Goal: Task Accomplishment & Management: Use online tool/utility

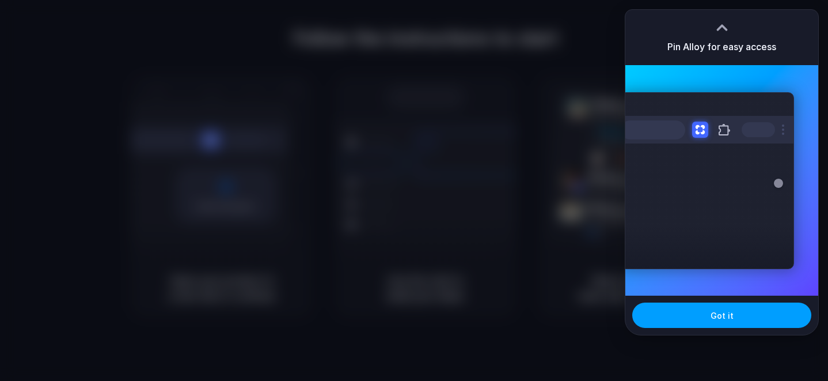
click at [700, 320] on button "Got it" at bounding box center [721, 314] width 179 height 25
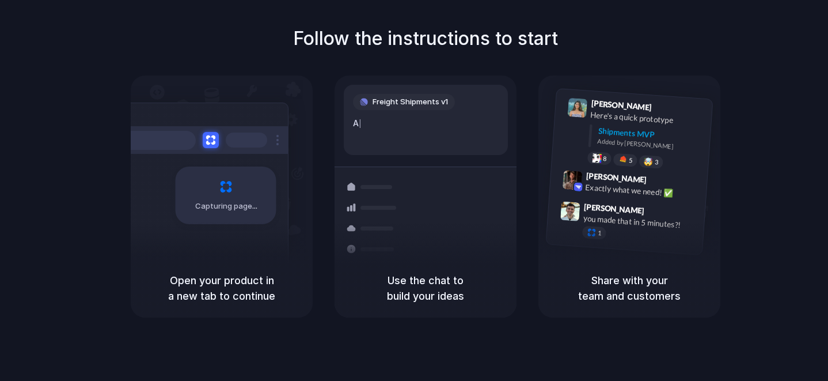
click at [209, 273] on h5 "Open your product in a new tab to continue" at bounding box center [222, 287] width 154 height 31
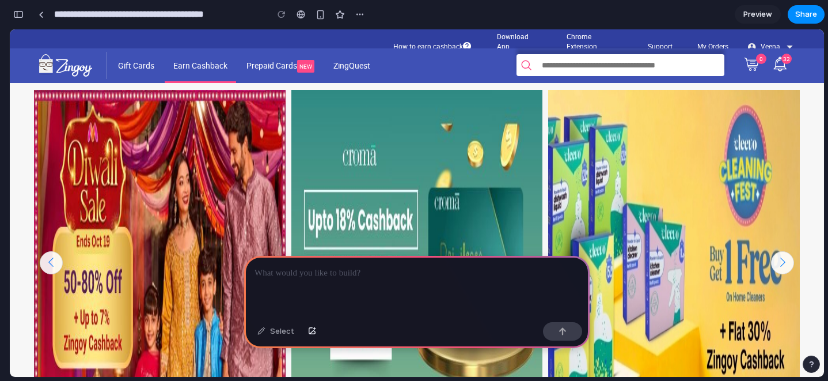
click at [185, 65] on link "Earn Cashback" at bounding box center [200, 66] width 71 height 33
click at [187, 65] on link "Earn Cashback" at bounding box center [200, 66] width 71 height 33
click at [192, 70] on link "Earn Cashback" at bounding box center [200, 66] width 71 height 33
click at [44, 14] on link at bounding box center [40, 14] width 17 height 17
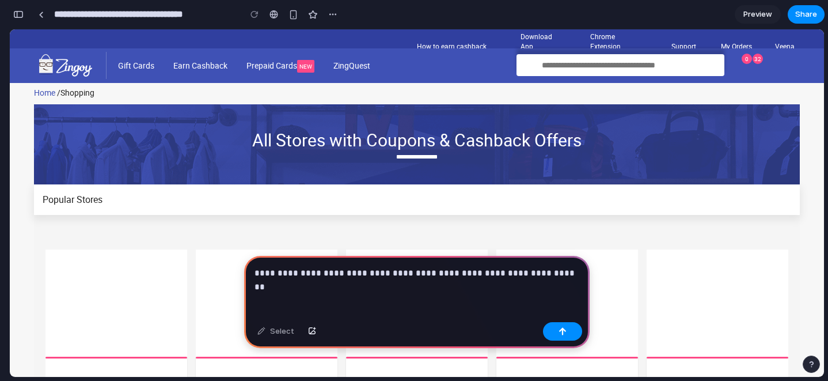
click at [325, 303] on div "**********" at bounding box center [416, 287] width 345 height 62
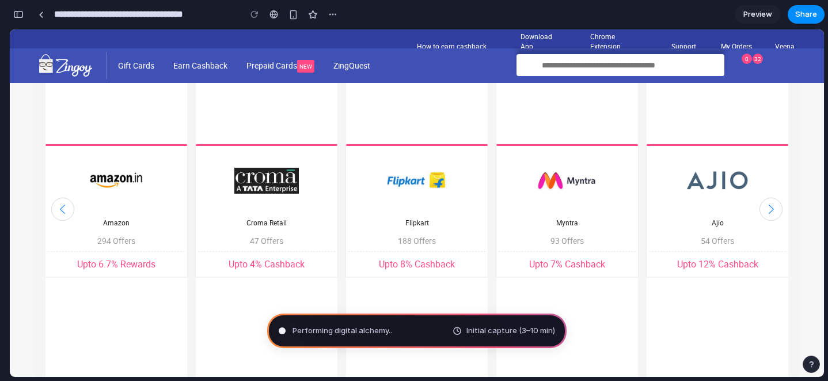
scroll to position [211, 0]
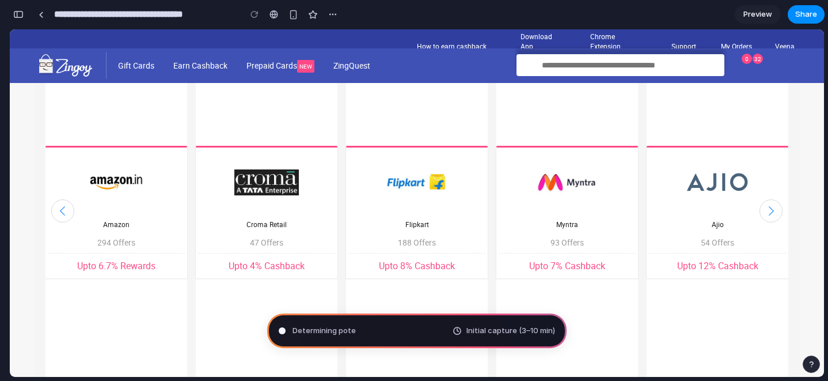
type input "**********"
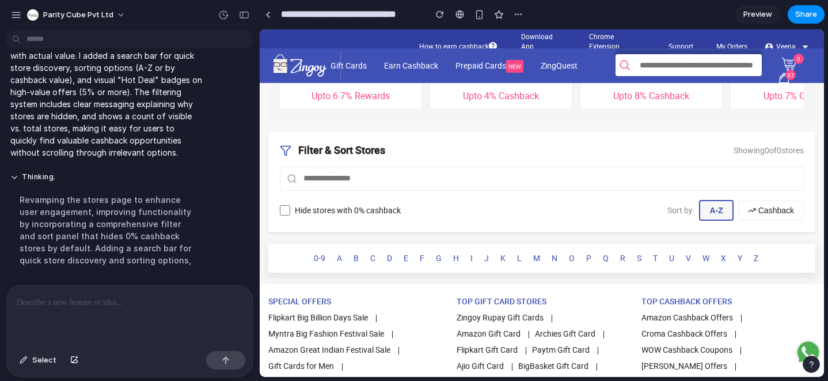
scroll to position [233, 0]
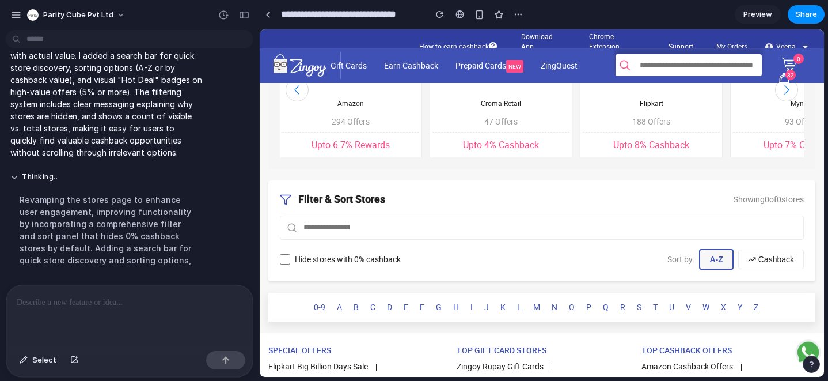
click at [773, 263] on button "Cashback" at bounding box center [771, 259] width 66 height 20
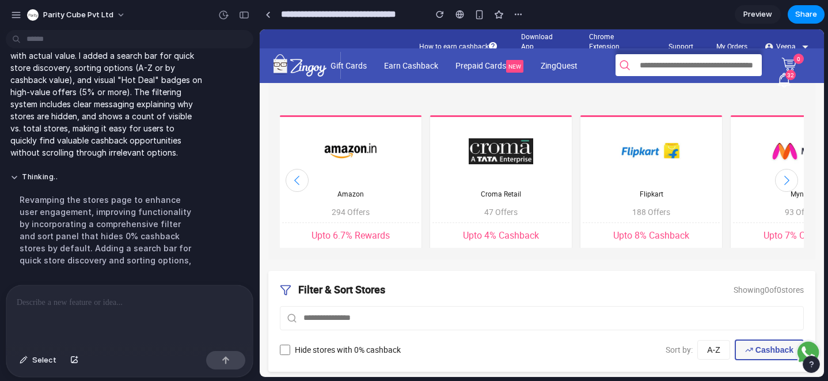
scroll to position [119, 0]
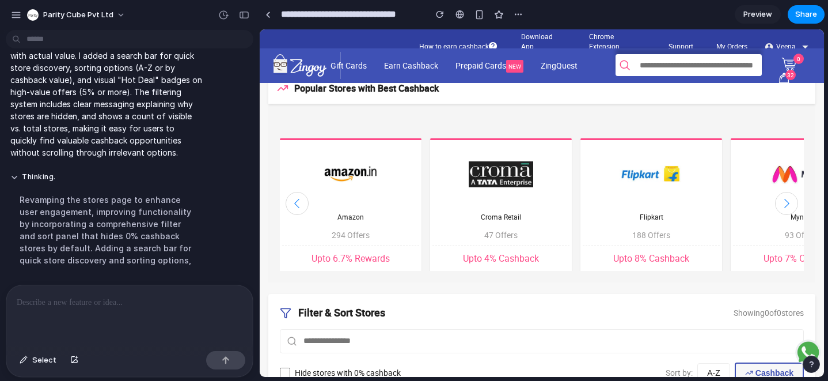
click at [782, 203] on div at bounding box center [786, 203] width 23 height 23
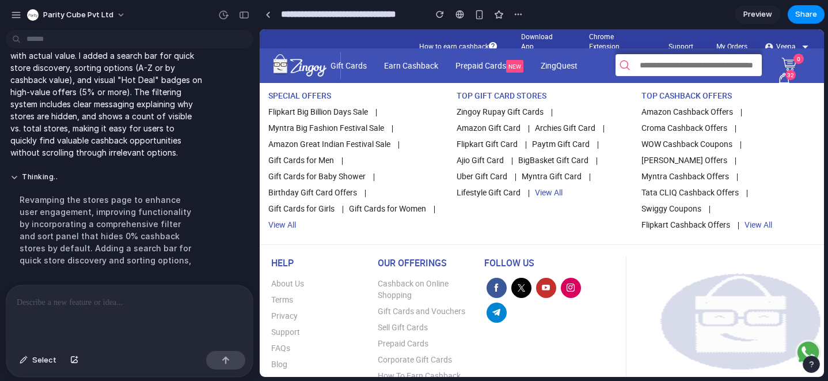
scroll to position [440, 0]
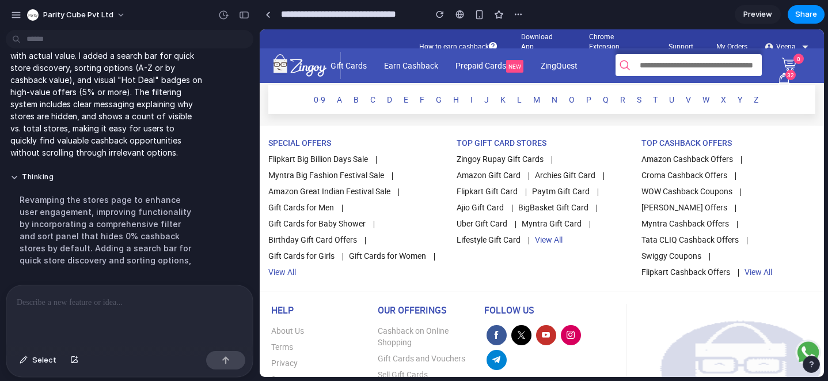
click at [86, 329] on div at bounding box center [129, 315] width 246 height 61
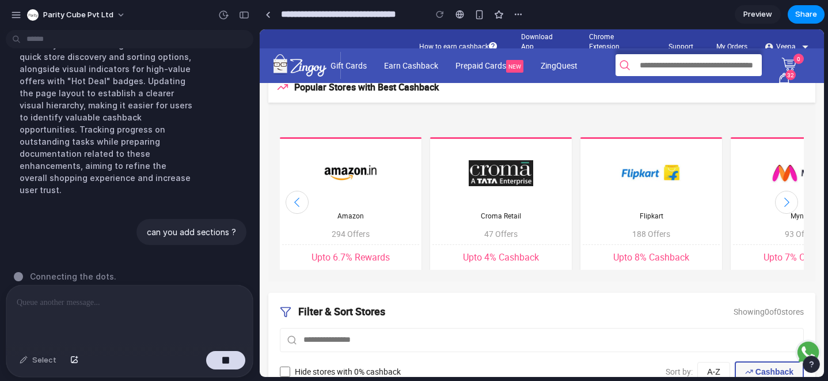
scroll to position [0, 0]
